Goal: Information Seeking & Learning: Understand process/instructions

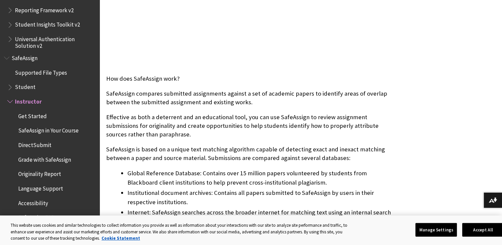
scroll to position [264, 0]
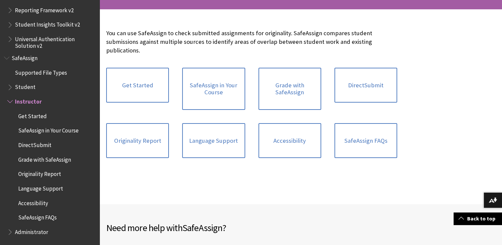
scroll to position [128, 0]
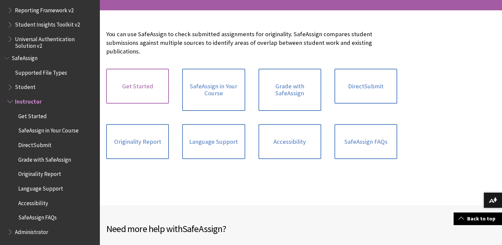
click at [148, 91] on link "Get Started" at bounding box center [137, 86] width 63 height 35
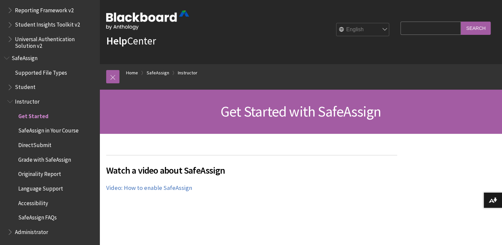
scroll to position [12, 0]
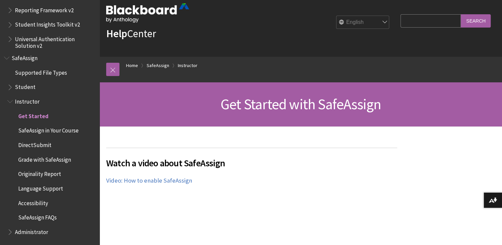
click at [31, 180] on ul "Get Started SafeAssign in Your Course DirectSubmit Grade with SafeAssign Origin…" at bounding box center [51, 166] width 88 height 112
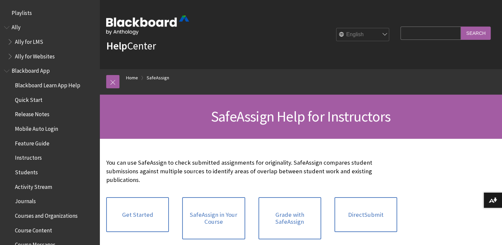
scroll to position [793, 0]
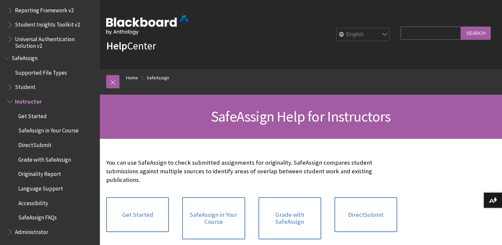
click at [40, 178] on span "Originality Report" at bounding box center [53, 173] width 85 height 11
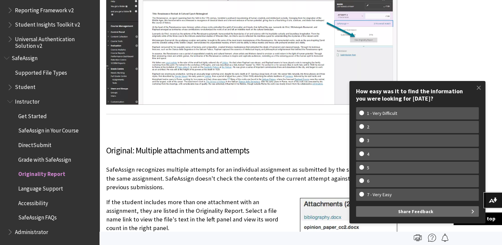
scroll to position [499, 0]
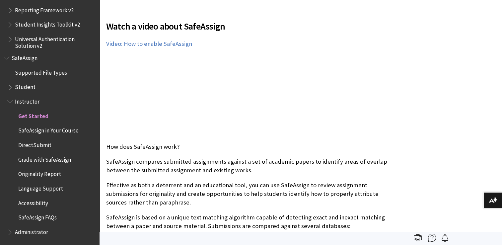
scroll to position [150, 0]
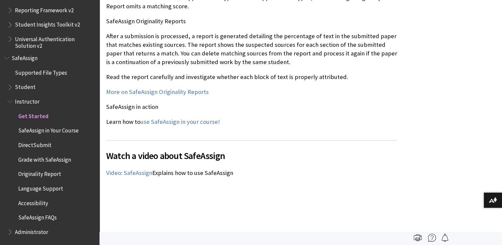
scroll to position [771, 0]
click at [290, 167] on div "Watch a video about SafeAssign The following narrated video provides a visual a…" at bounding box center [251, 202] width 291 height 125
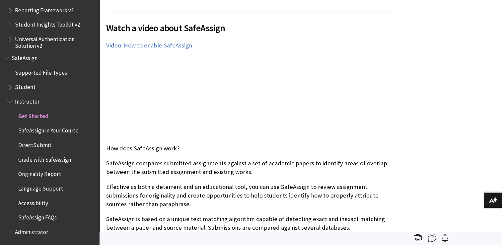
scroll to position [146, 0]
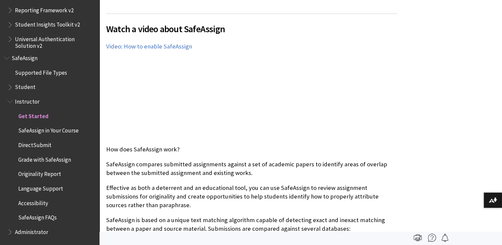
click at [302, 106] on div "Watch a video about SafeAssign The following narrated video provides a visual a…" at bounding box center [251, 76] width 291 height 125
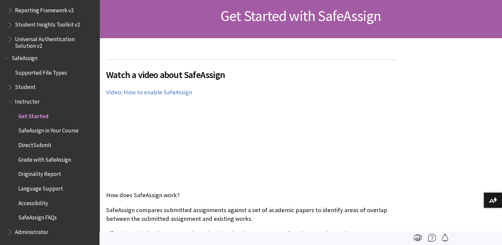
scroll to position [102, 0]
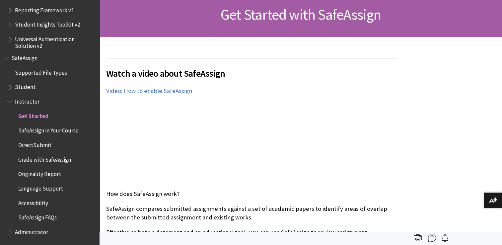
click at [44, 169] on span "Originality Report" at bounding box center [39, 172] width 43 height 9
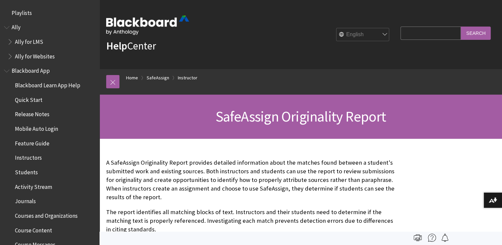
scroll to position [793, 0]
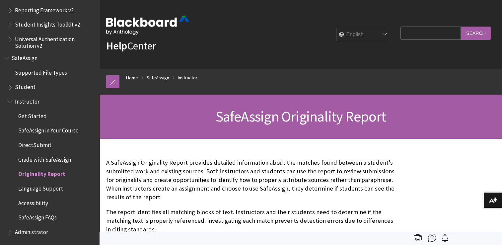
click at [301, 181] on p "A SafeAssign Originality Report provides detailed information about the matches…" at bounding box center [251, 179] width 291 height 43
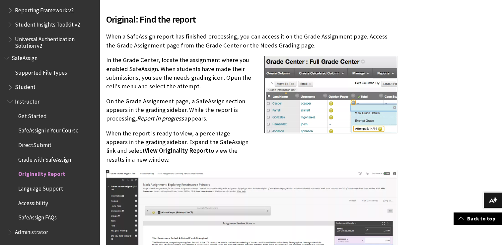
scroll to position [275, 0]
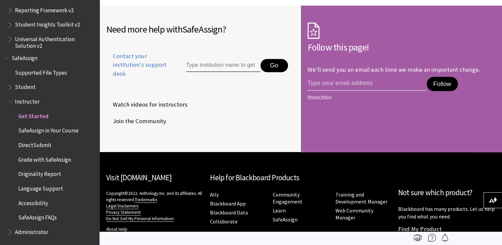
scroll to position [1064, 0]
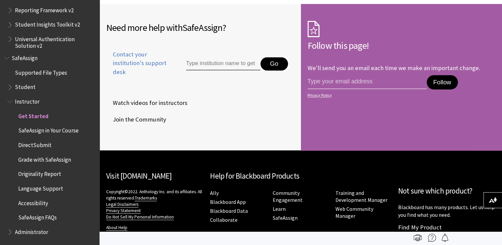
click at [36, 159] on span "Grade with SafeAssign" at bounding box center [44, 158] width 53 height 9
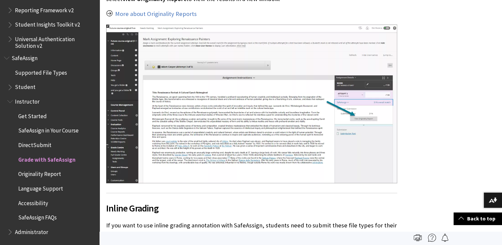
scroll to position [96, 0]
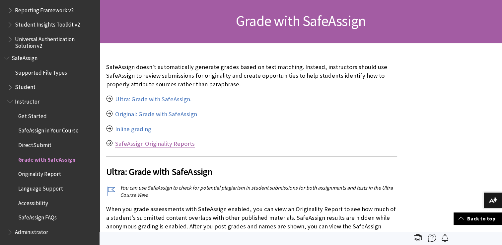
click at [143, 144] on link "SafeAssign Originality Reports" at bounding box center [155, 144] width 80 height 8
click at [157, 143] on link "SafeAssign Originality Reports" at bounding box center [155, 144] width 80 height 8
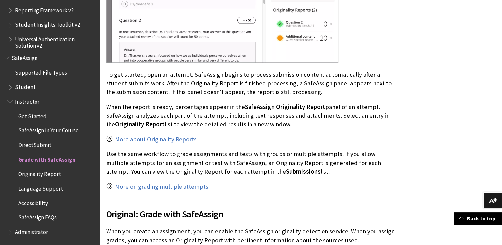
scroll to position [522, 0]
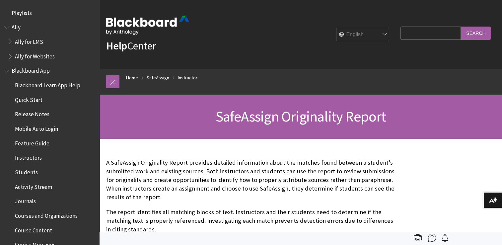
scroll to position [793, 0]
